Goal: Transaction & Acquisition: Book appointment/travel/reservation

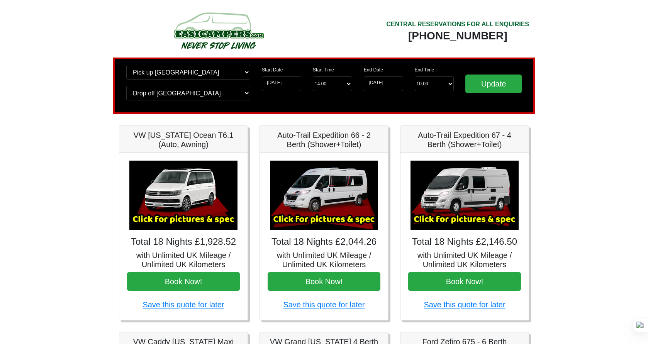
scroll to position [2, 0]
click at [302, 212] on img at bounding box center [324, 196] width 108 height 70
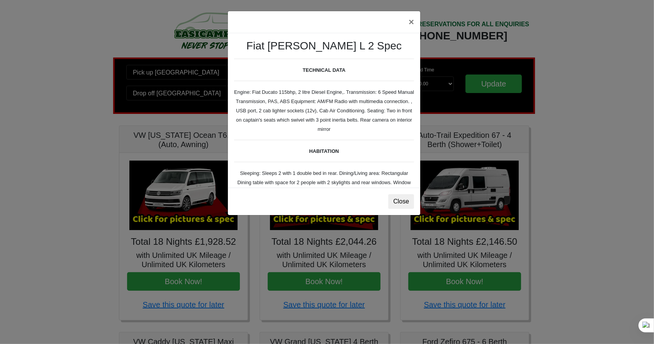
click at [388, 194] on div "Close" at bounding box center [324, 201] width 192 height 27
click at [402, 204] on button "Close" at bounding box center [401, 201] width 26 height 15
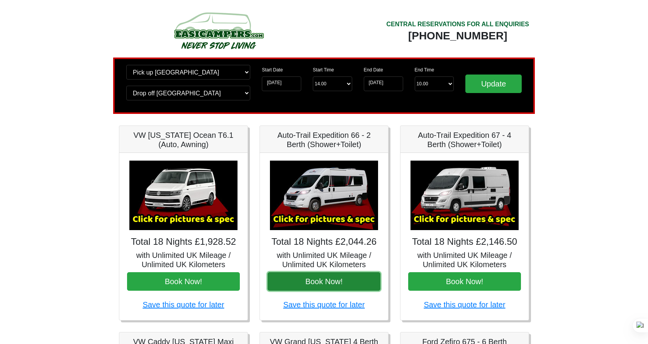
click at [337, 287] on button "Book Now!" at bounding box center [324, 281] width 113 height 19
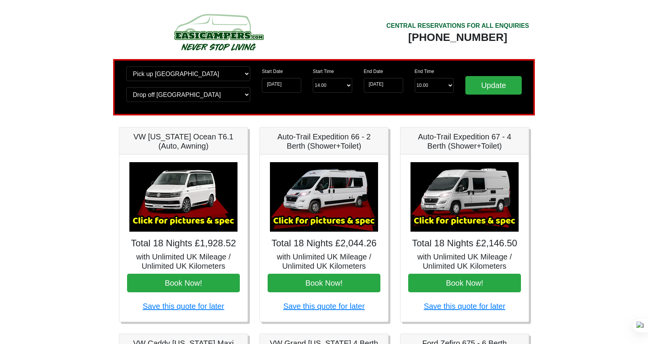
click at [437, 207] on img at bounding box center [465, 197] width 108 height 70
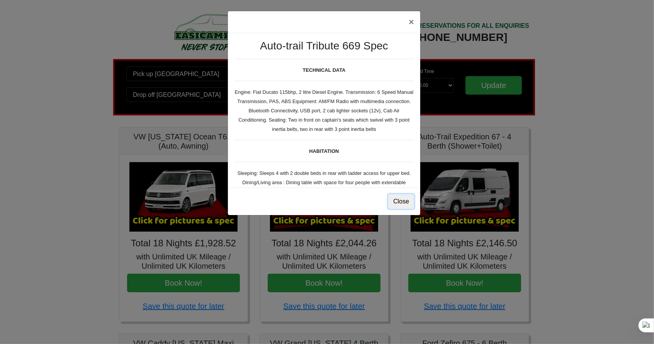
click at [408, 201] on button "Close" at bounding box center [401, 201] width 26 height 15
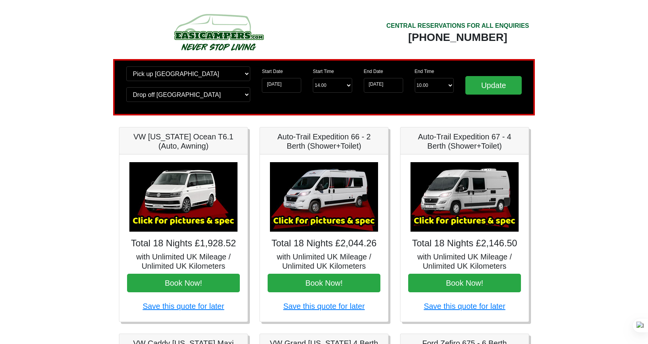
click at [408, 201] on div "× Auto-trail Tribute 669 Spec TECHNICAL DATA Engine: Fiat Ducato 115bhp, 2 litr…" at bounding box center [465, 238] width 128 height 167
